Goal: Task Accomplishment & Management: Use online tool/utility

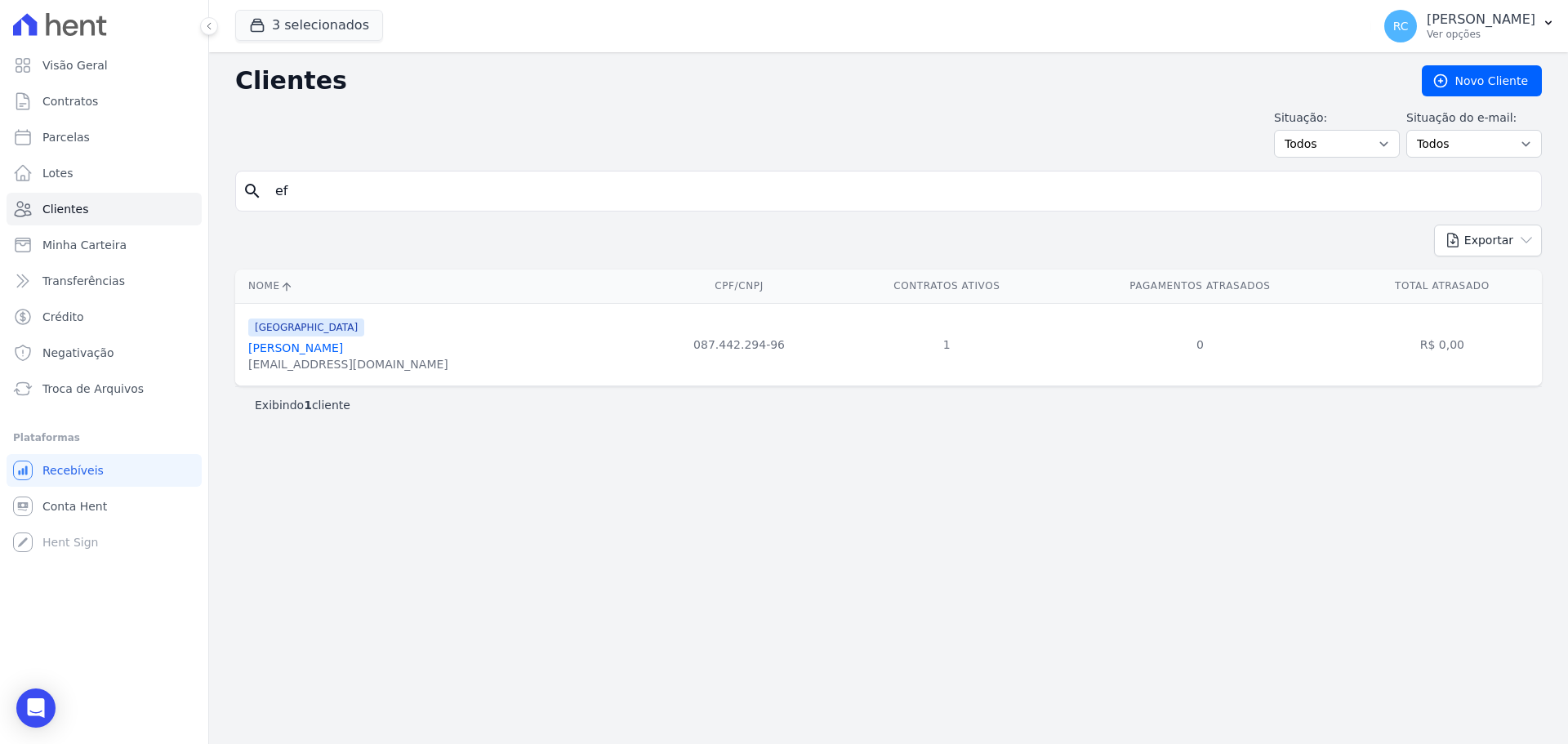
type input "e"
type input "[PERSON_NAME]"
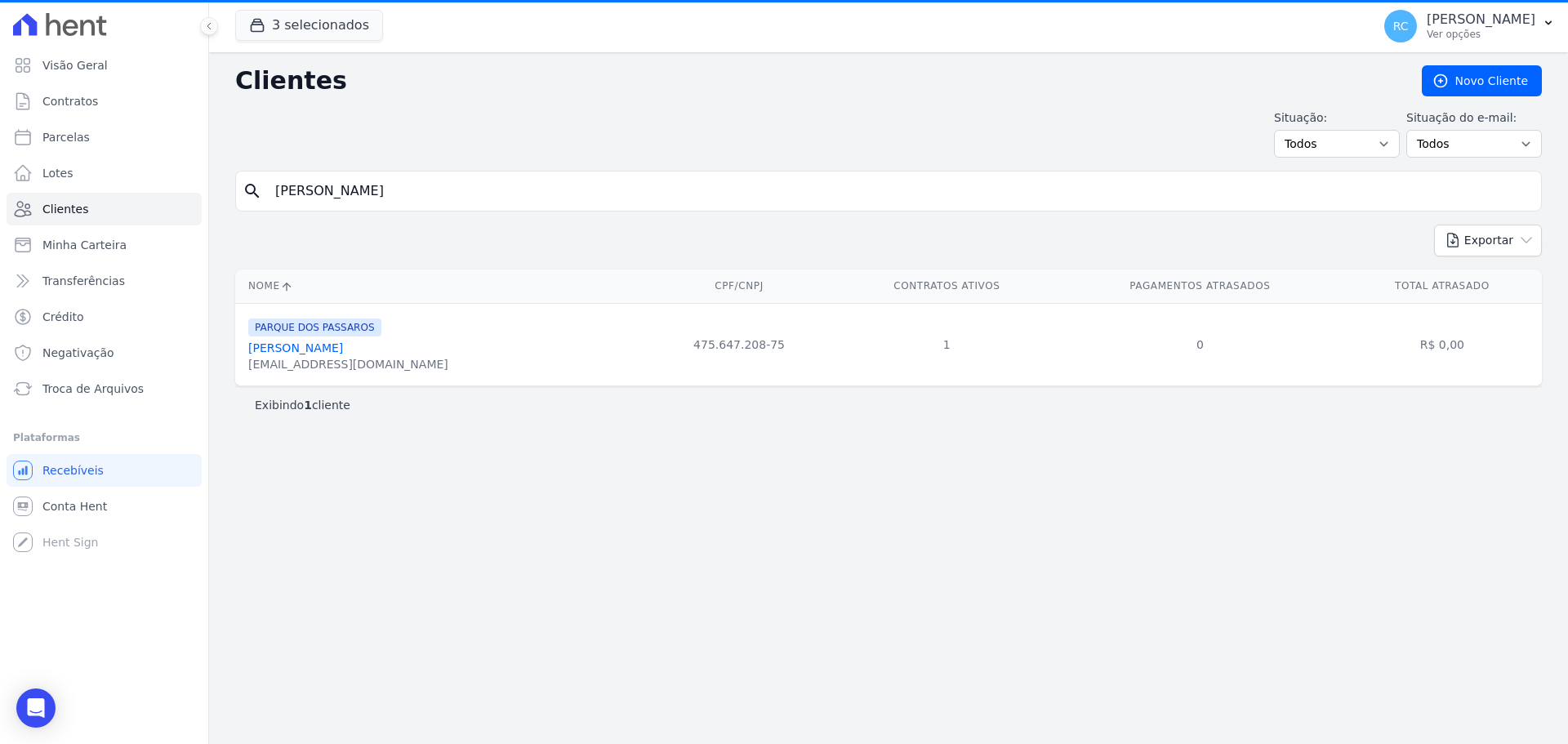
click at [329, 350] on link "[PERSON_NAME]" at bounding box center [295, 347] width 95 height 13
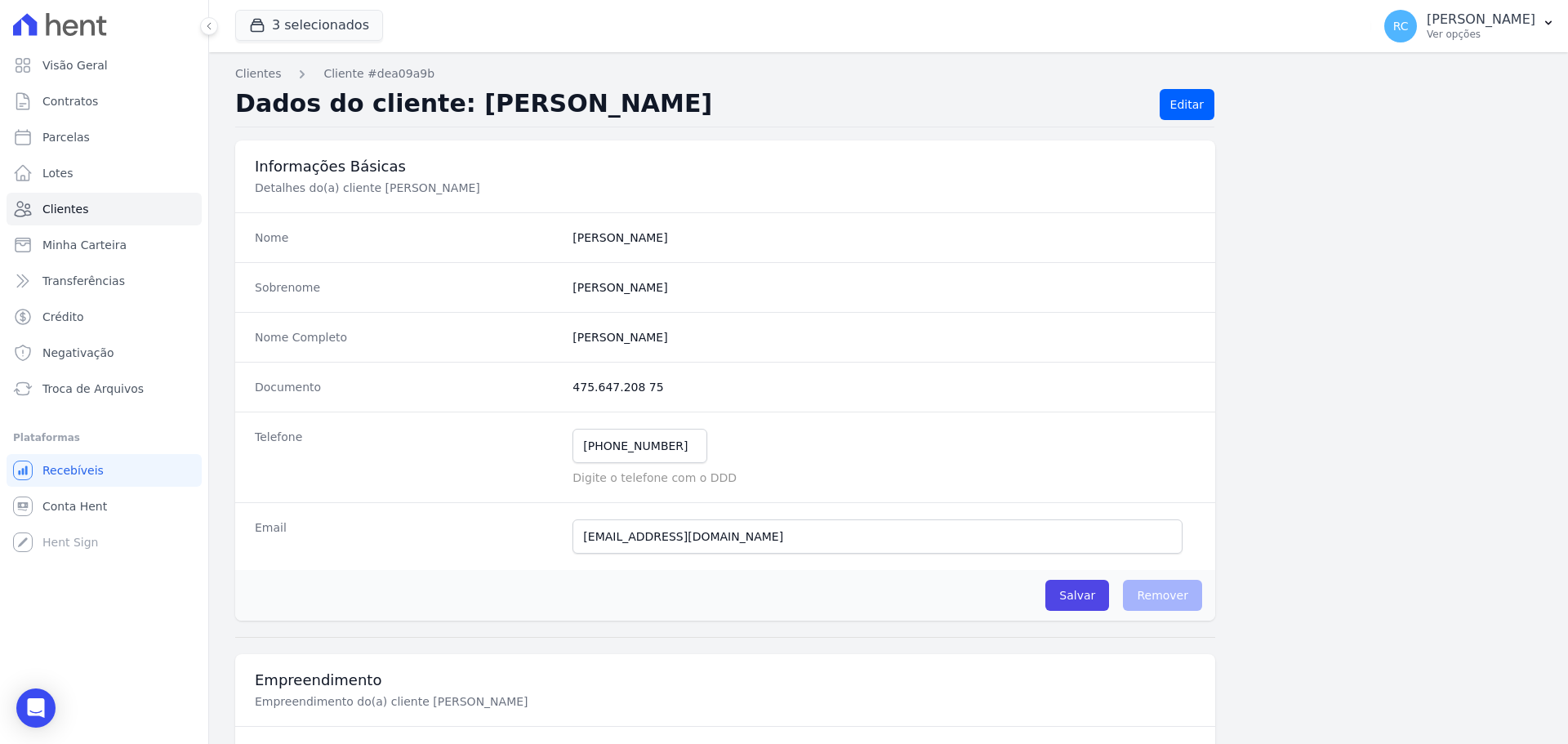
drag, startPoint x: 601, startPoint y: 348, endPoint x: 479, endPoint y: 359, distance: 122.5
click at [479, 359] on div "Nome Completo [PERSON_NAME]" at bounding box center [725, 337] width 980 height 49
copy div "[PERSON_NAME]"
click at [87, 514] on link "Conta Hent" at bounding box center [104, 506] width 195 height 32
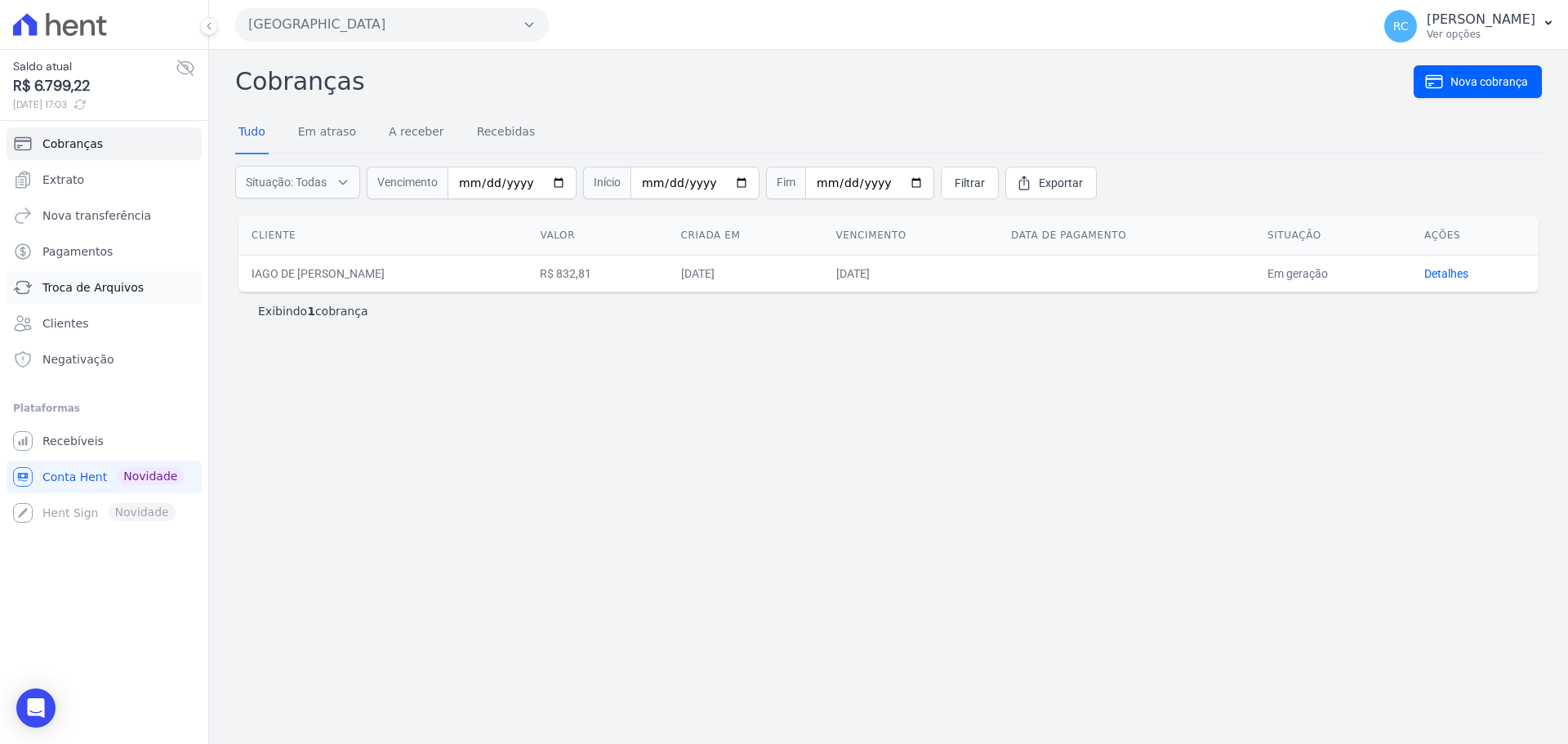
click at [91, 286] on span "Troca de Arquivos" at bounding box center [93, 287] width 101 height 16
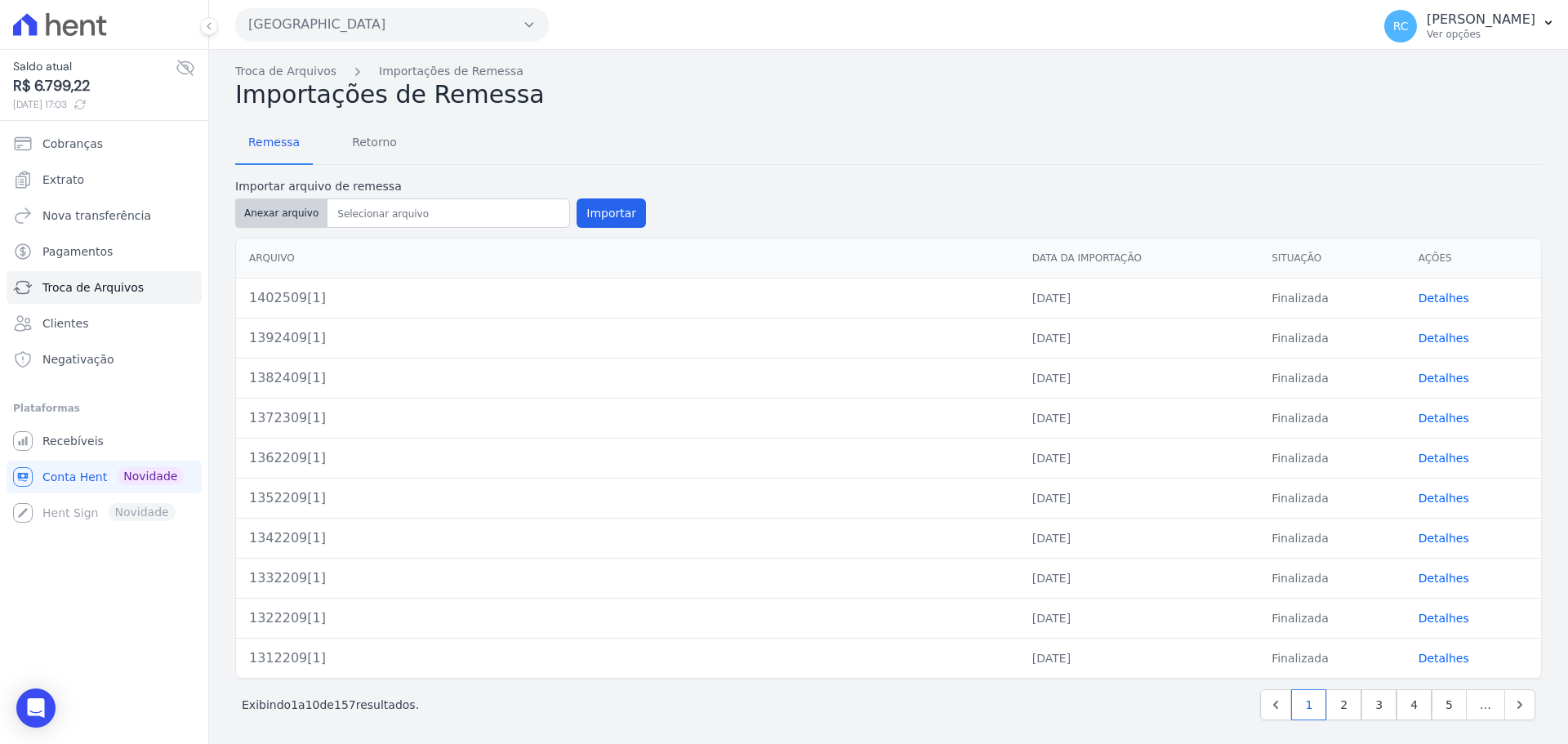
click at [285, 217] on button "Anexar arquivo" at bounding box center [281, 213] width 92 height 29
type input "1412509"
click at [603, 222] on button "Importar" at bounding box center [610, 213] width 69 height 29
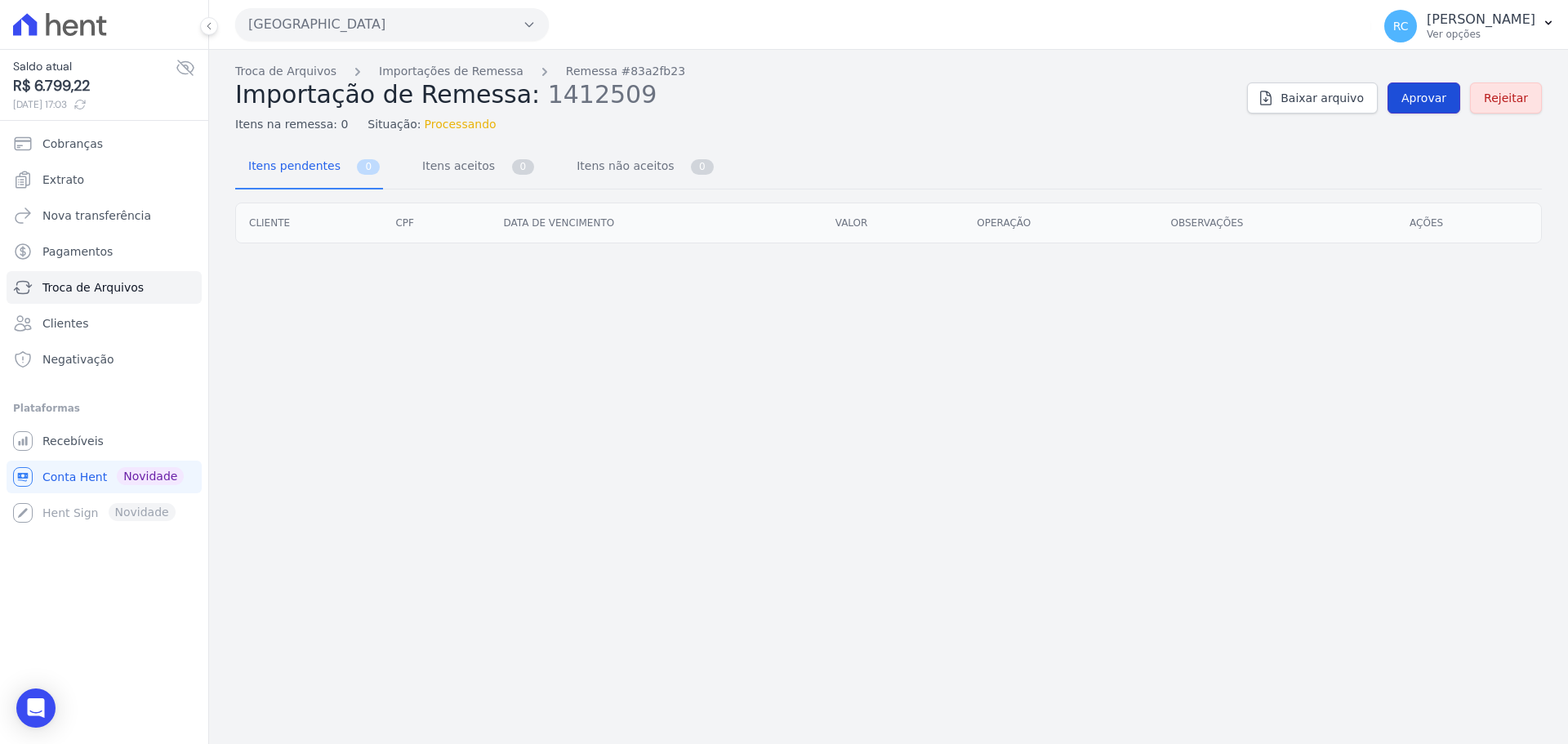
click at [1422, 99] on span "Aprovar" at bounding box center [1424, 97] width 45 height 16
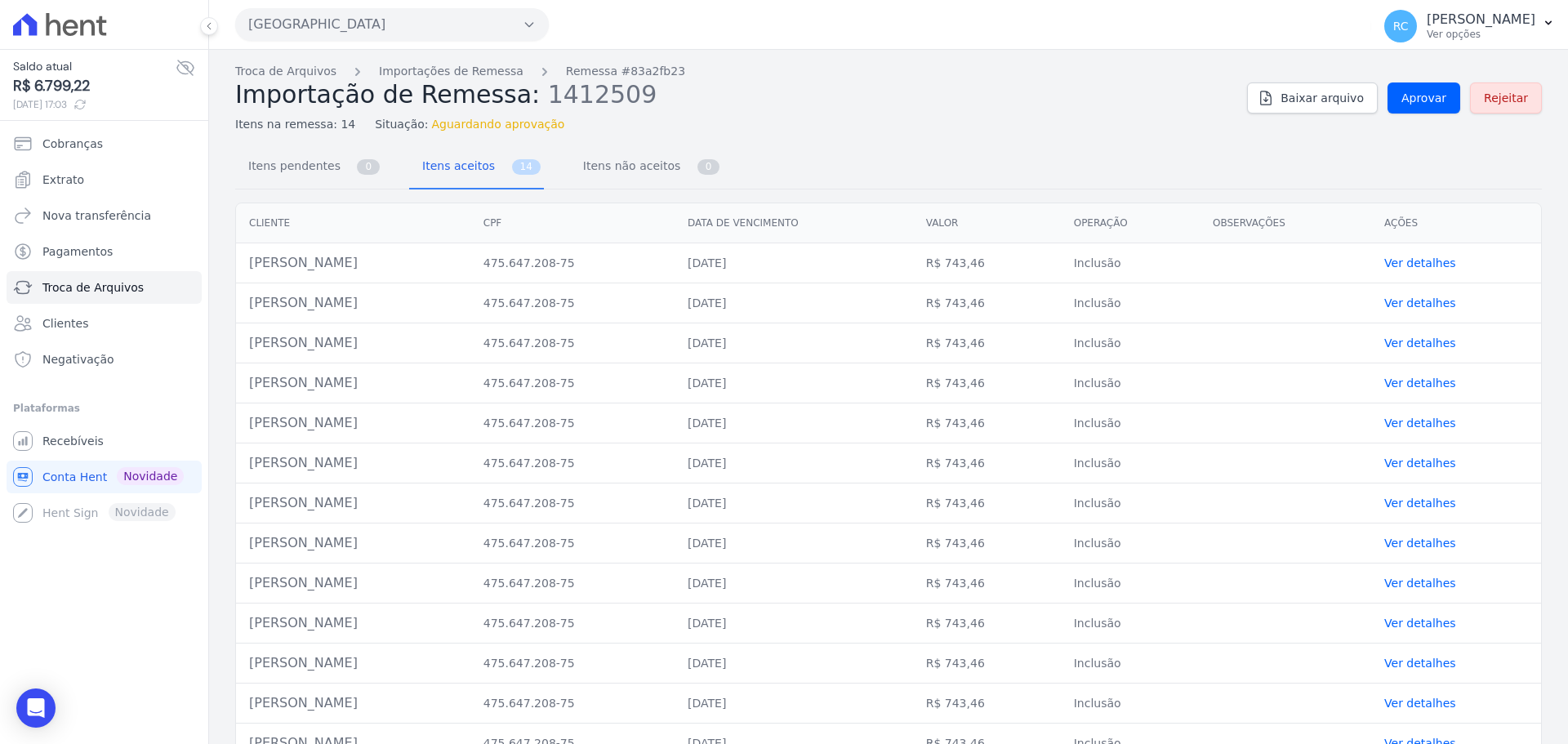
drag, startPoint x: 360, startPoint y: 262, endPoint x: 228, endPoint y: 276, distance: 132.7
click at [228, 276] on div "Cliente CPF Data de vencimento [GEOGRAPHIC_DATA] Operação Observações Ações [PE…" at bounding box center [888, 503] width 1359 height 614
click at [260, 267] on td "[PERSON_NAME]" at bounding box center [353, 262] width 234 height 40
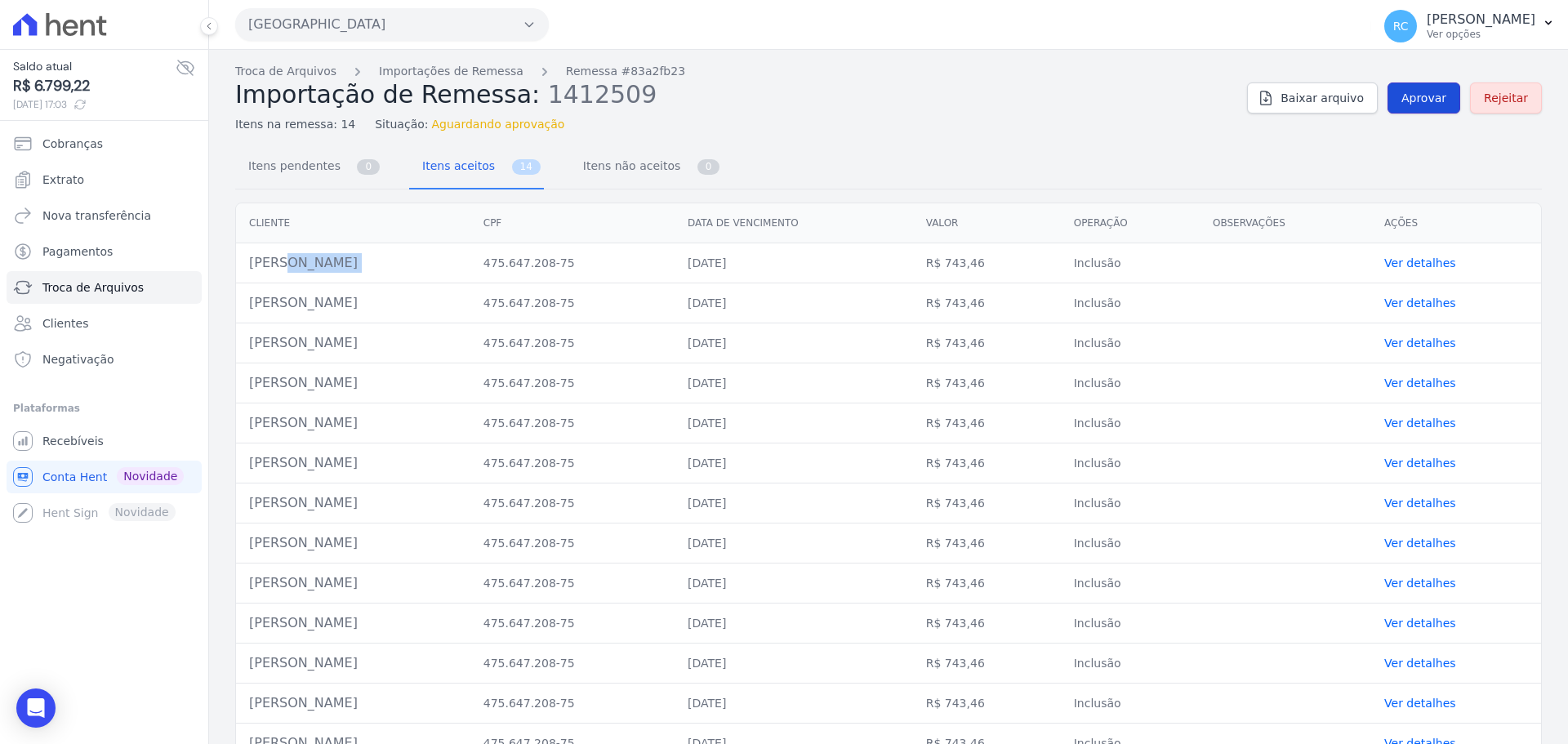
click at [1432, 90] on span "Aprovar" at bounding box center [1424, 97] width 45 height 16
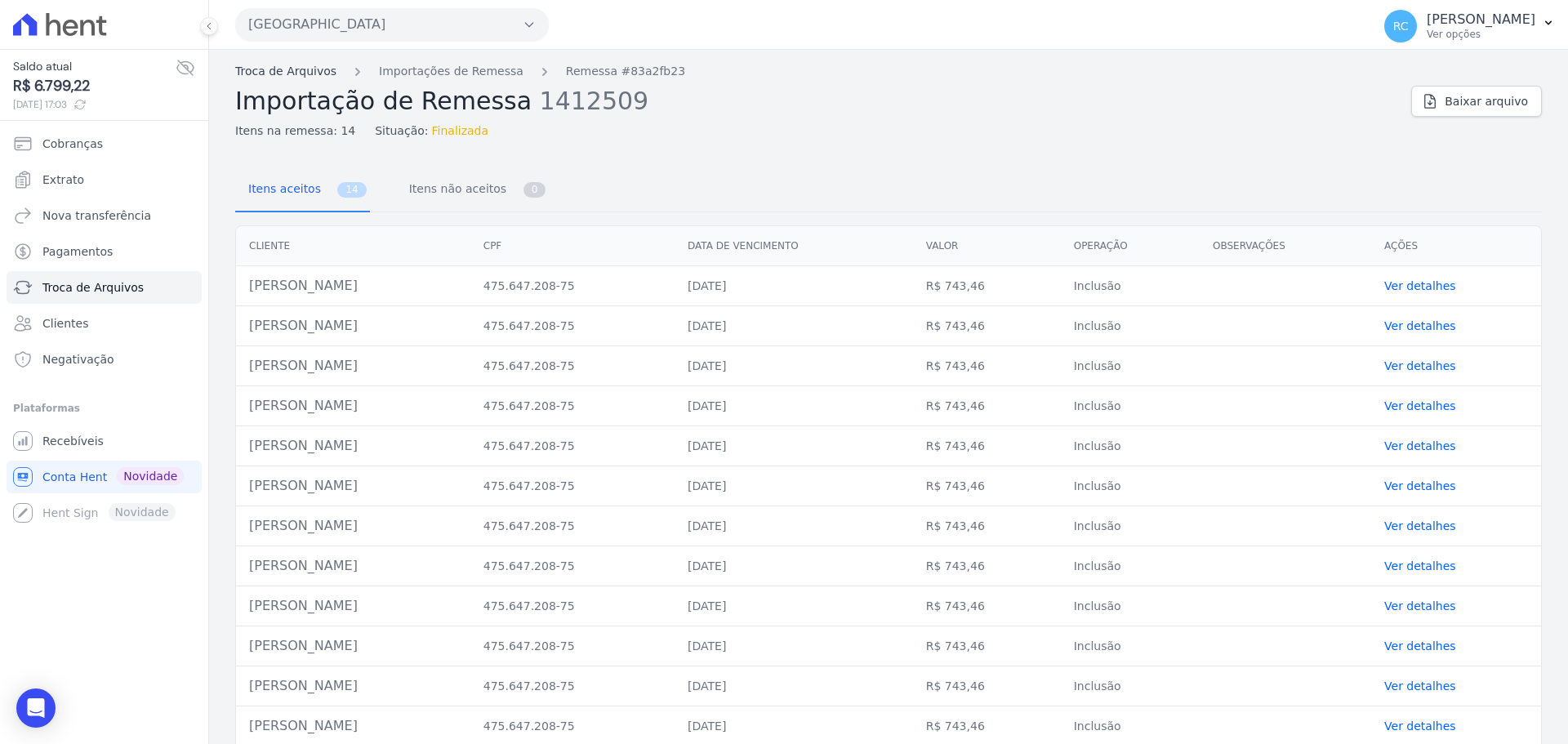
click at [292, 72] on link "Troca de Arquivos" at bounding box center [286, 72] width 101 height 17
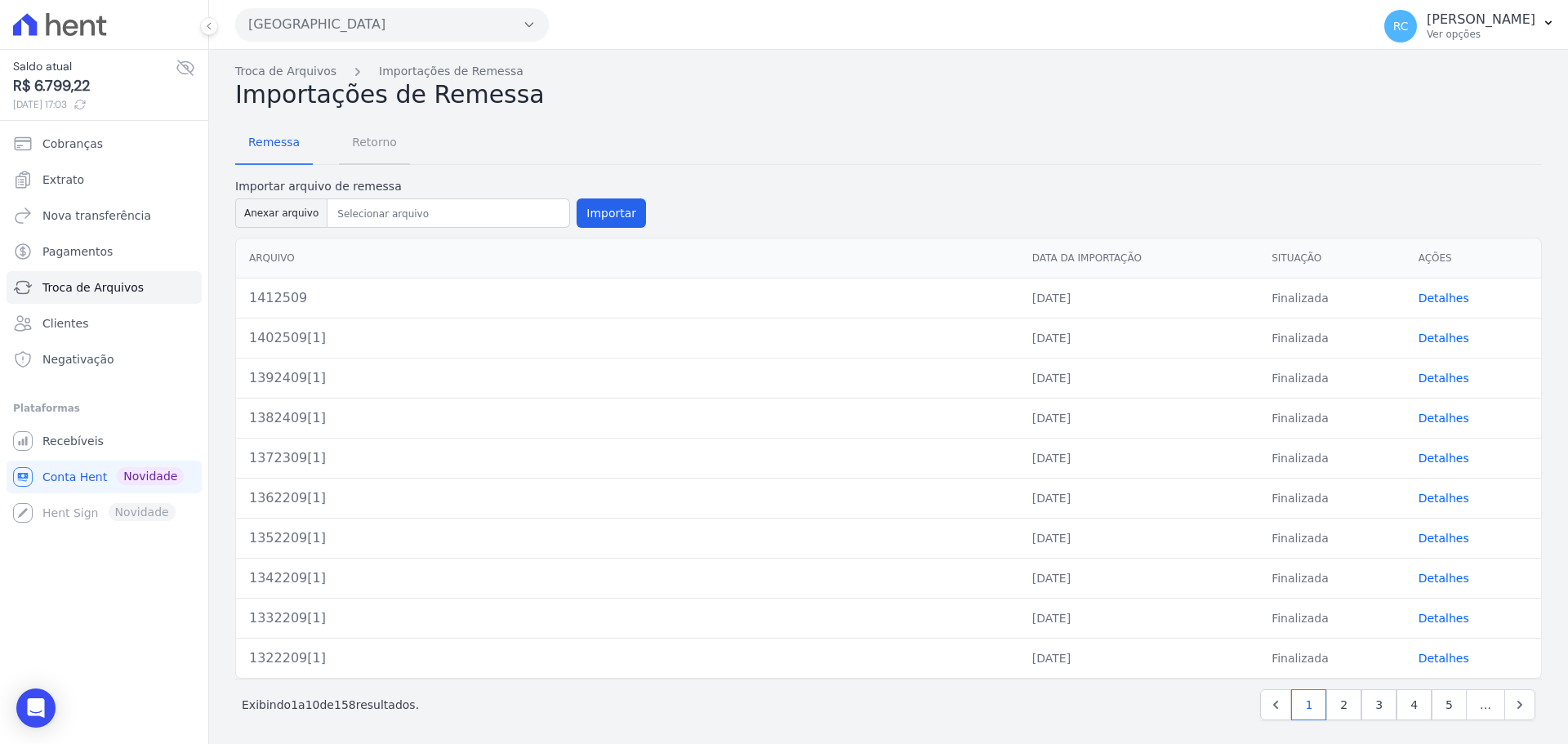
click at [391, 141] on span "Retorno" at bounding box center [374, 142] width 65 height 32
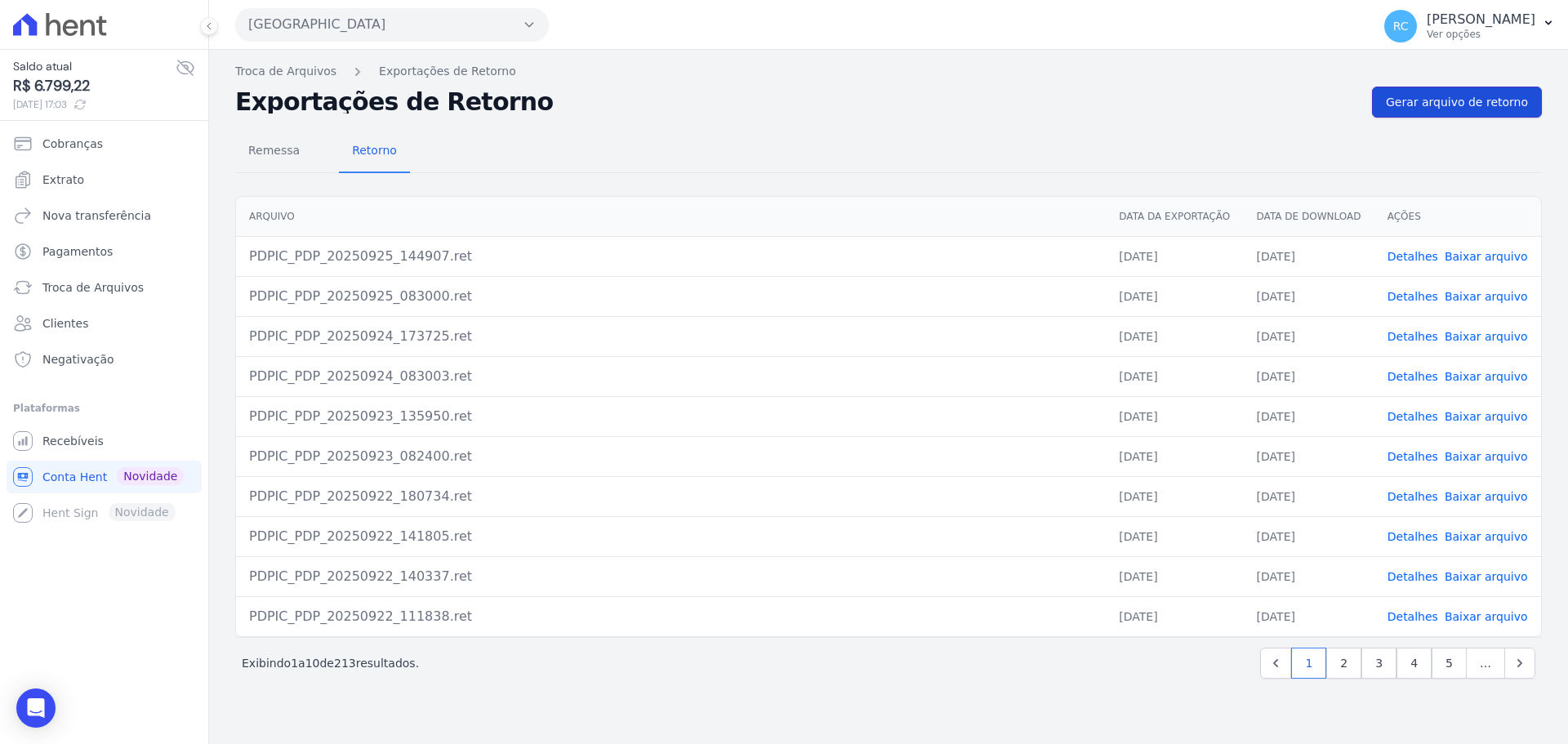
click at [1515, 96] on span "Gerar arquivo de retorno" at bounding box center [1456, 101] width 142 height 16
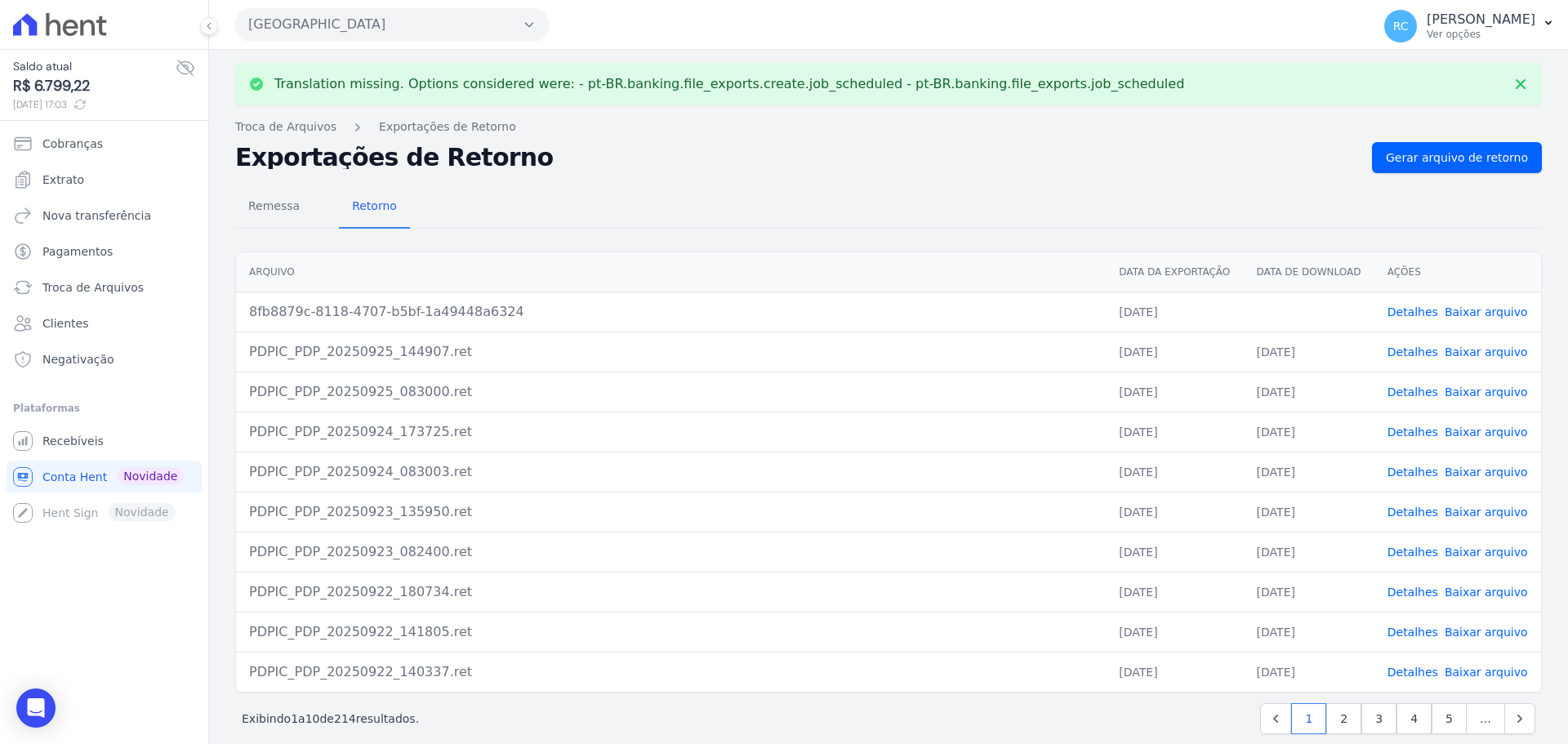
click at [1475, 310] on link "Baixar arquivo" at bounding box center [1486, 311] width 84 height 13
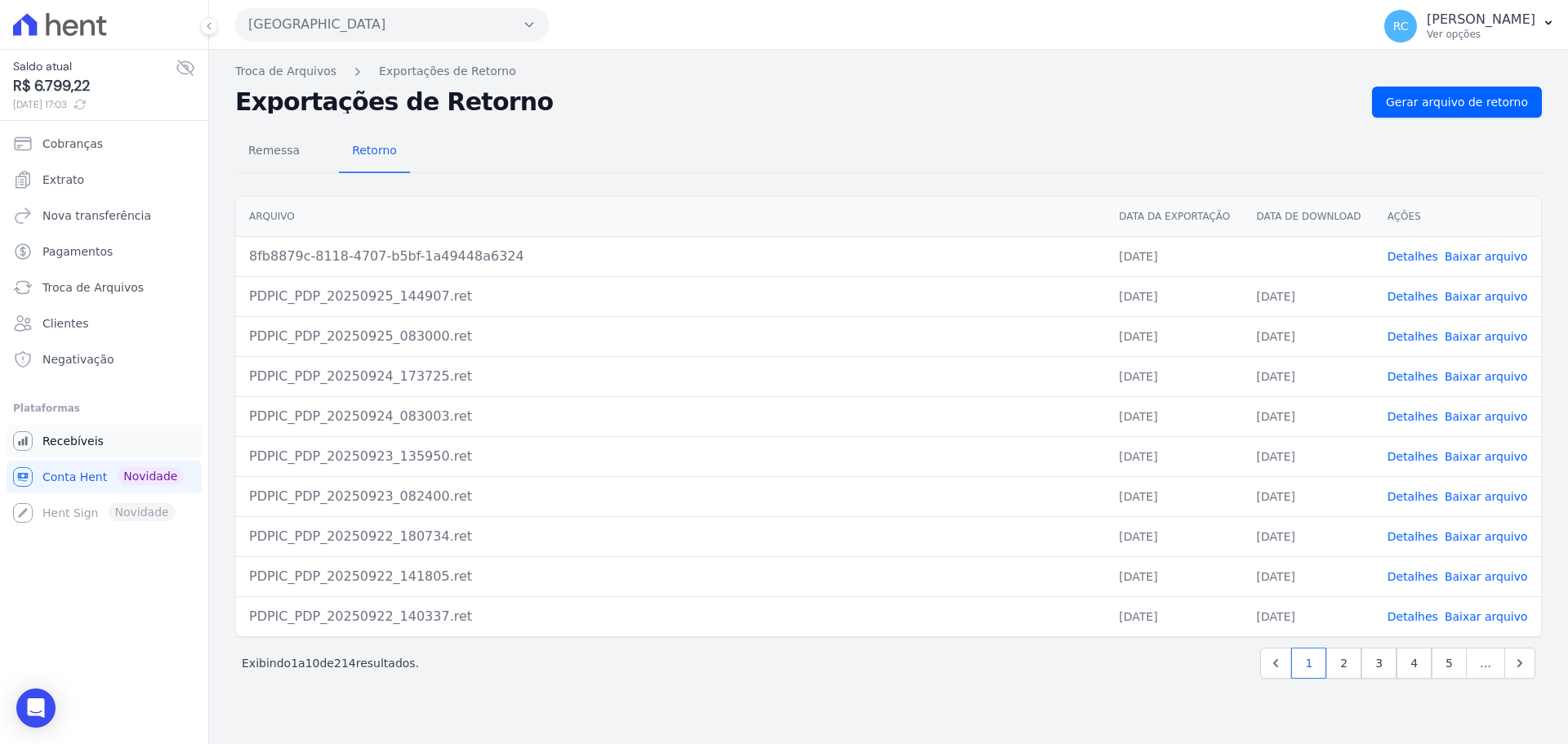
click at [125, 437] on link "Recebíveis" at bounding box center [104, 441] width 195 height 32
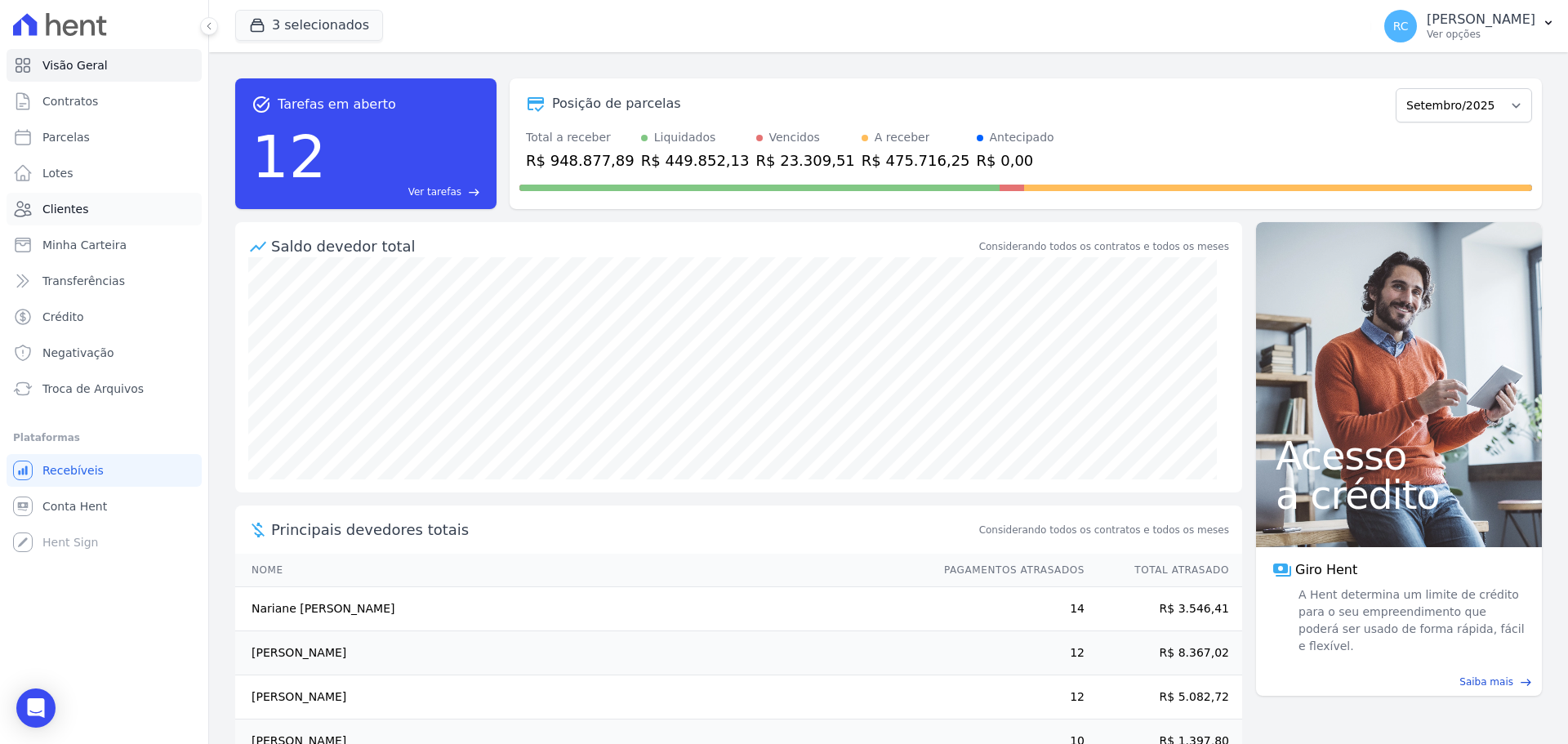
click at [73, 206] on span "Clientes" at bounding box center [66, 209] width 46 height 16
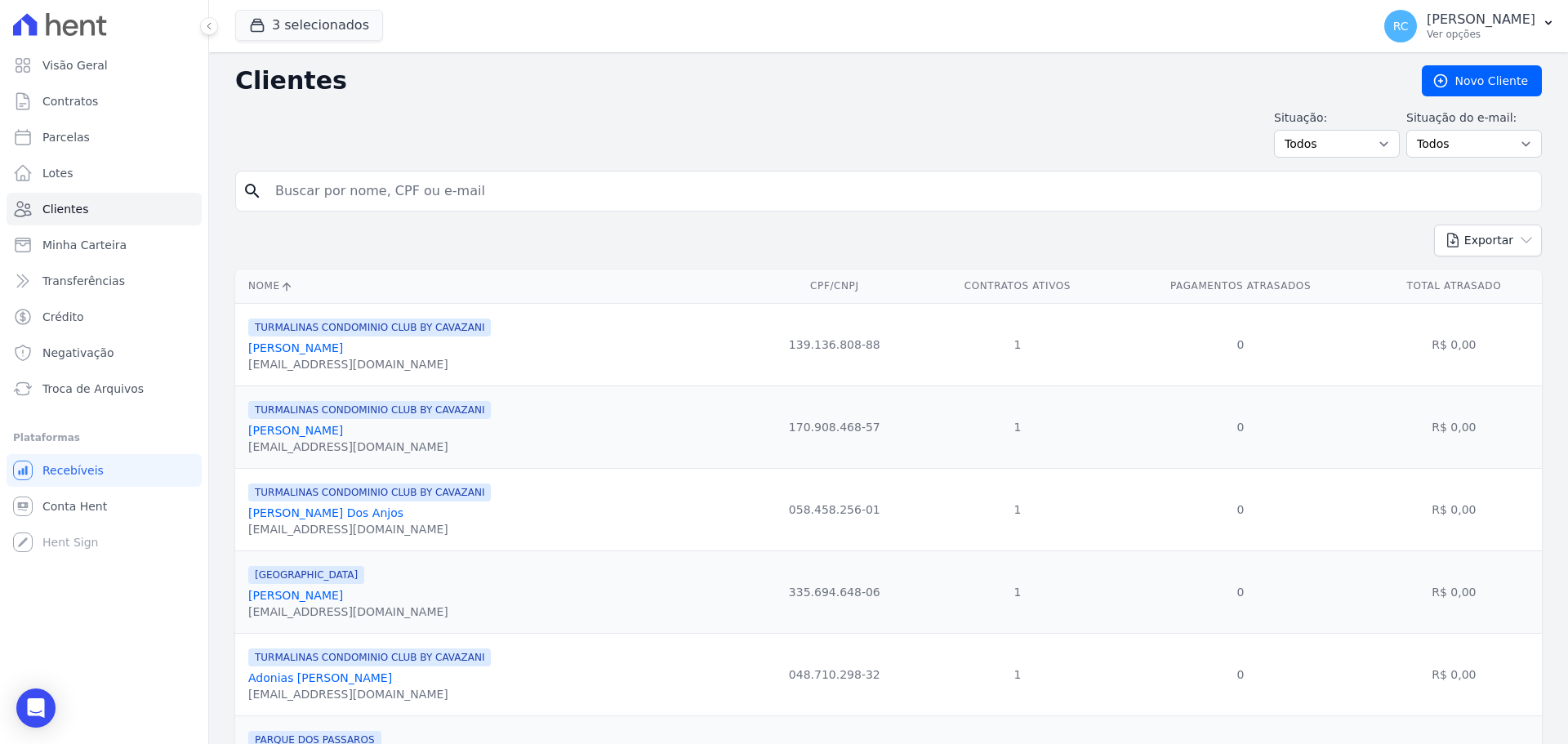
click at [372, 193] on input "search" at bounding box center [900, 191] width 1270 height 32
paste input "[PERSON_NAME]"
type input "[PERSON_NAME]"
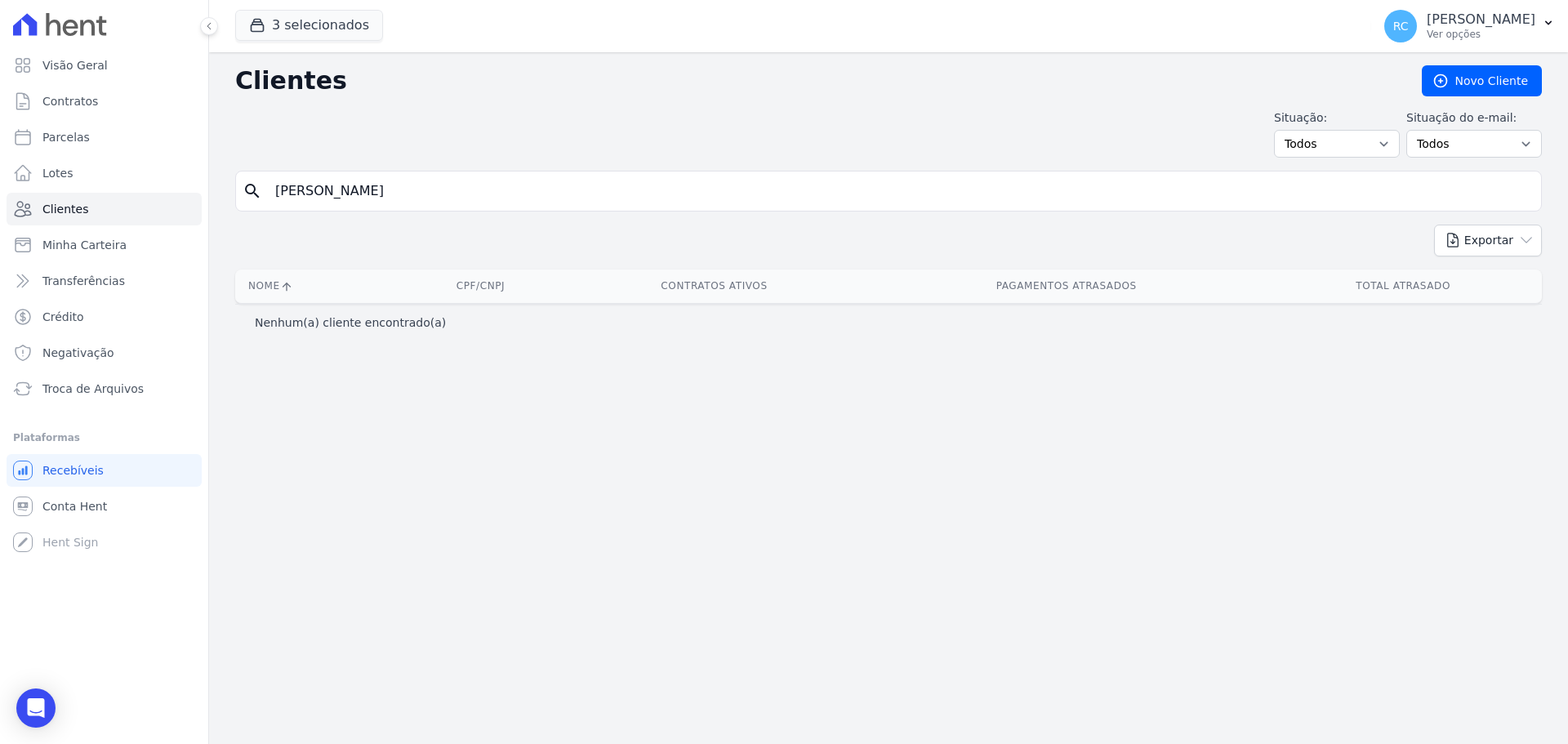
click at [524, 184] on input "[PERSON_NAME]" at bounding box center [900, 191] width 1270 height 32
drag, startPoint x: 498, startPoint y: 193, endPoint x: 84, endPoint y: 223, distance: 415.1
click at [30, 239] on div "Visão Geral Contratos [GEOGRAPHIC_DATA] Lotes Clientes Minha Carteira Transferê…" at bounding box center [784, 372] width 1568 height 744
paste input "search"
type input "[PERSON_NAME]"
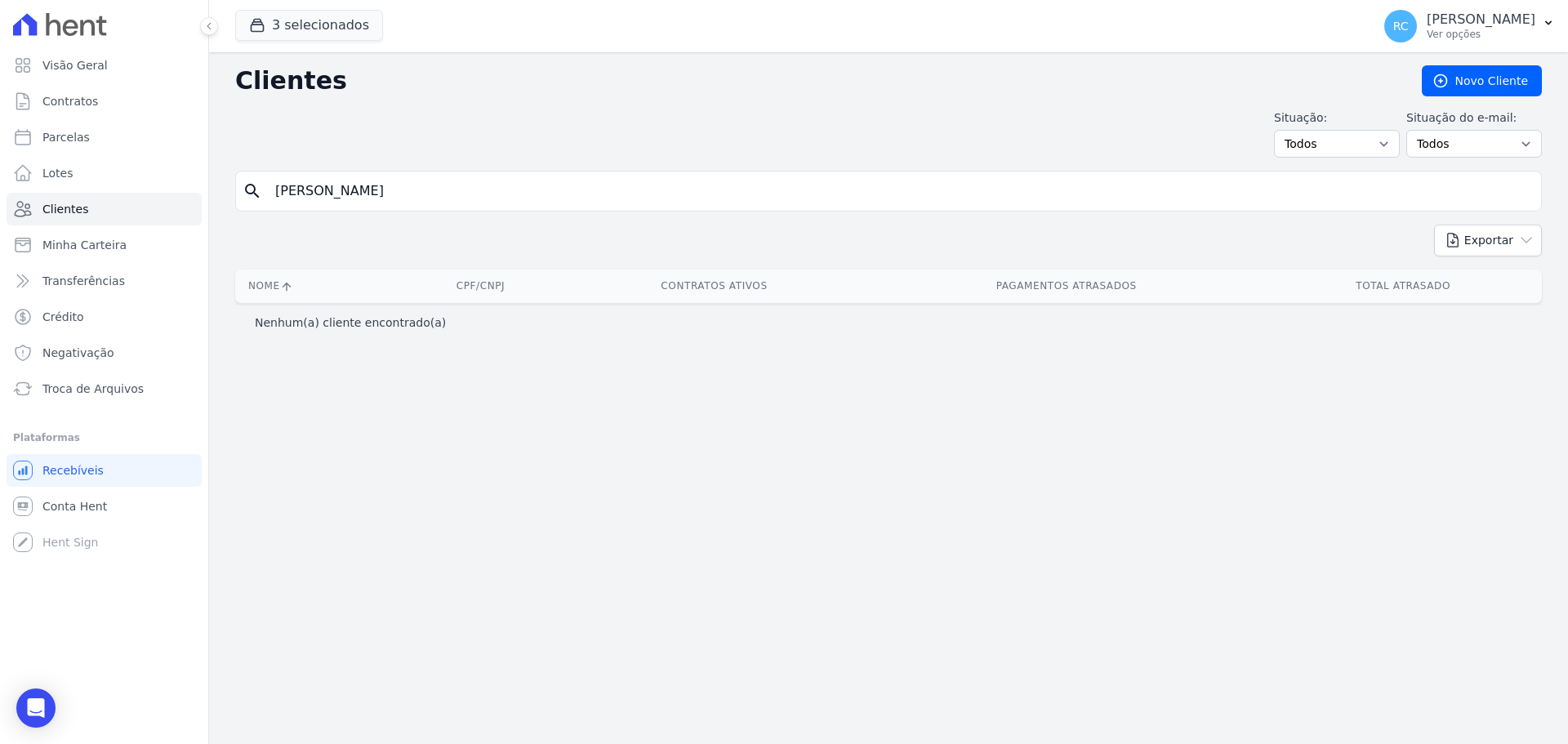
click at [469, 189] on input "[PERSON_NAME]" at bounding box center [900, 191] width 1270 height 32
type input "Dayene Aparecida"
